Goal: Transaction & Acquisition: Download file/media

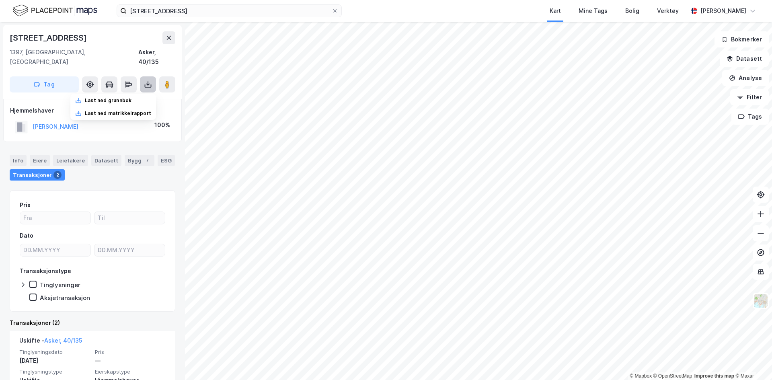
click at [146, 84] on icon at bounding box center [147, 85] width 3 height 2
click at [144, 76] on button at bounding box center [148, 84] width 16 height 16
click at [125, 97] on div "Last ned grunnbok" at bounding box center [108, 100] width 47 height 6
